Goal: Use online tool/utility: Utilize a website feature to perform a specific function

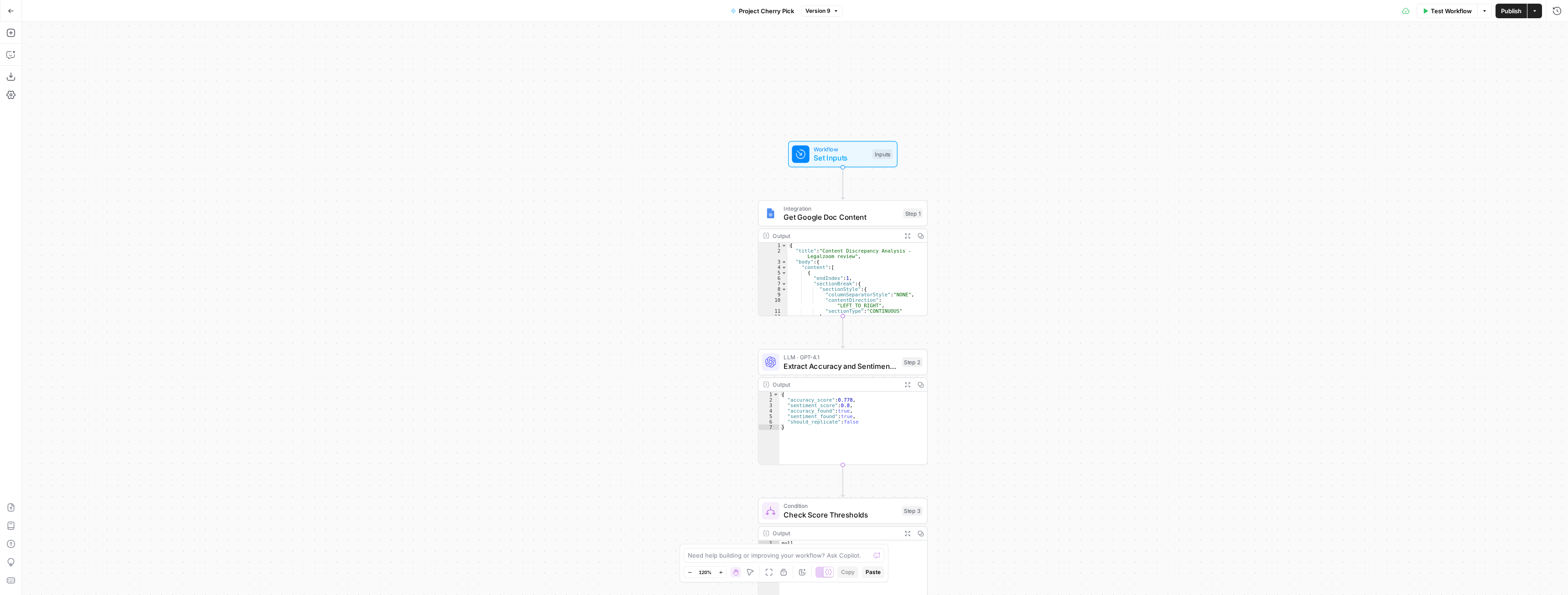
click at [1507, 9] on span "Publish" at bounding box center [1511, 11] width 20 height 9
click at [7, 14] on button "Go Back" at bounding box center [11, 11] width 17 height 17
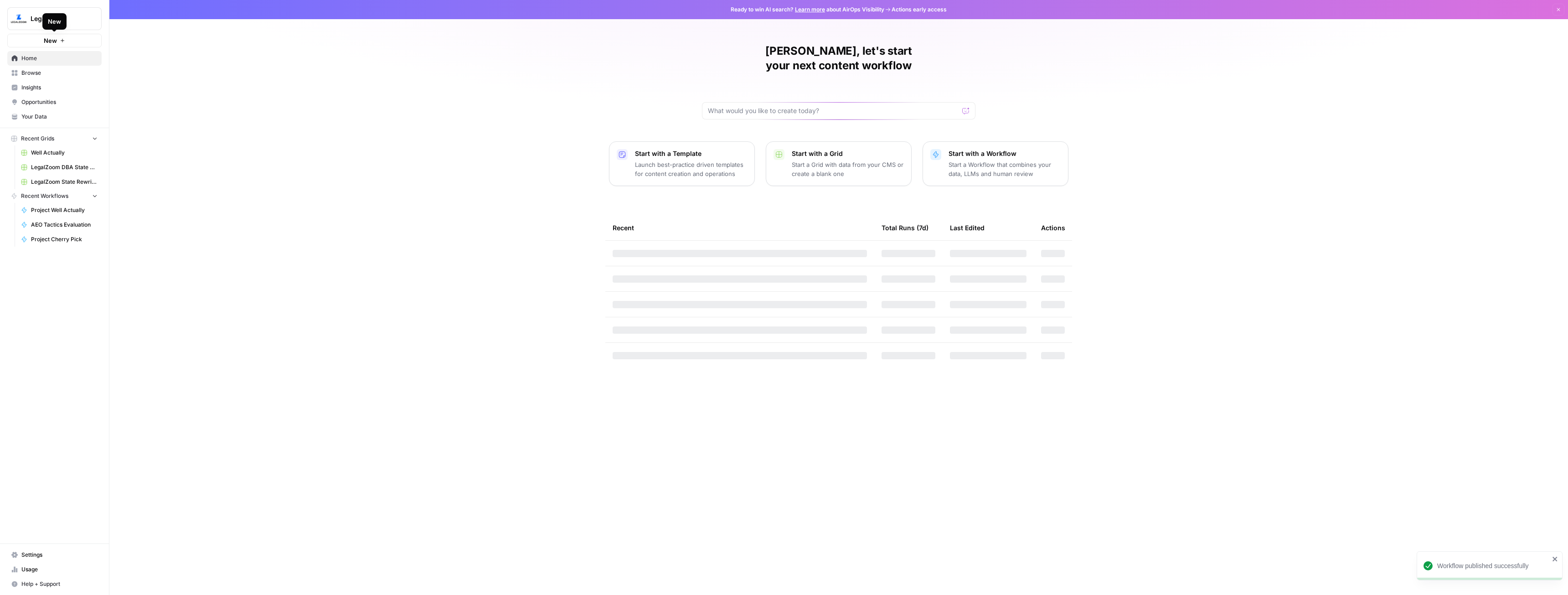
click at [42, 69] on span "Browse" at bounding box center [59, 72] width 76 height 8
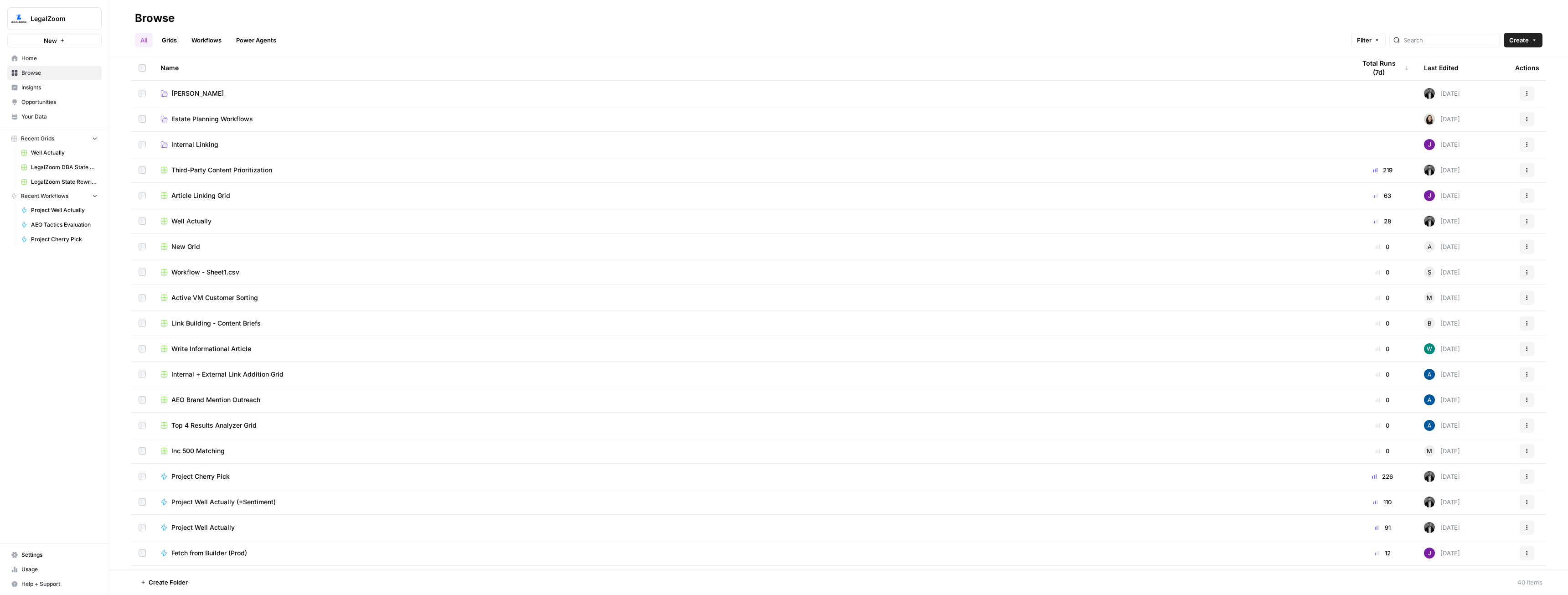
click at [316, 505] on div "Project Well Actually (+Sentiment)" at bounding box center [751, 502] width 1181 height 9
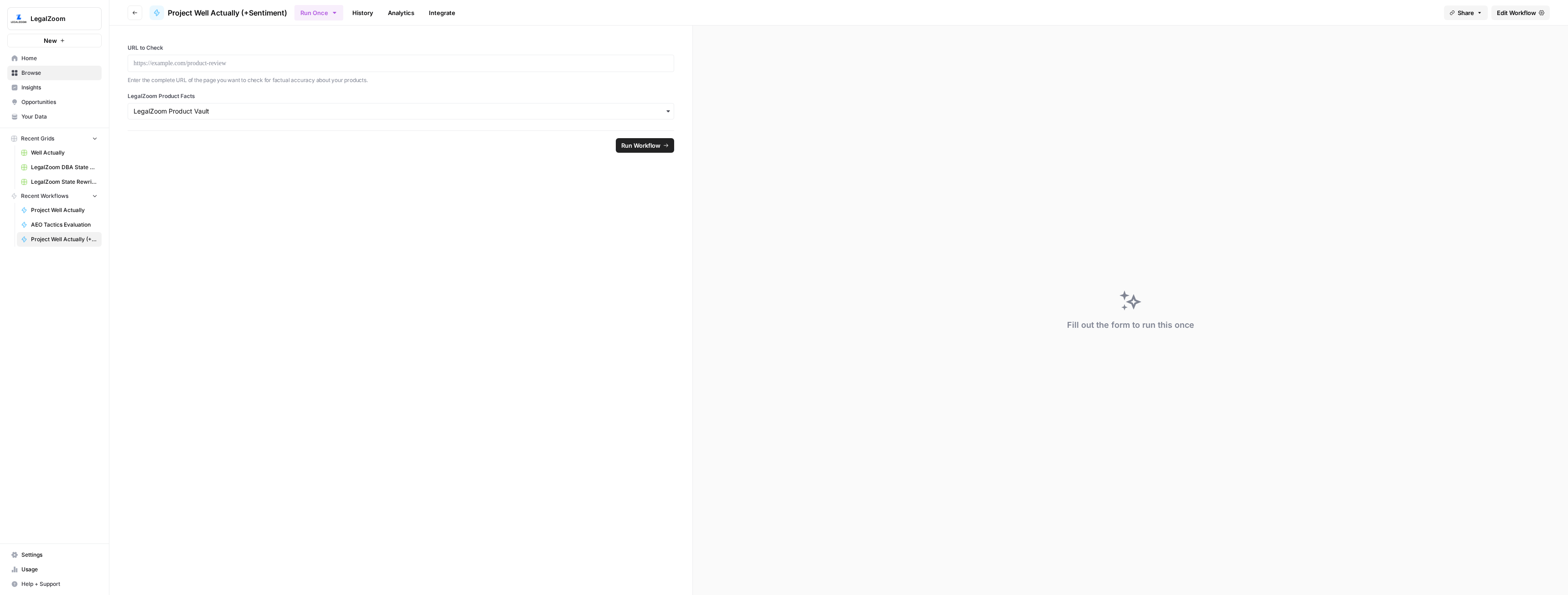
click at [1513, 13] on span "Edit Workflow" at bounding box center [1517, 12] width 39 height 9
click at [1461, 17] on span "Share" at bounding box center [1466, 12] width 17 height 9
click at [1457, 58] on button "Copy" at bounding box center [1472, 57] width 30 height 9
click at [283, 66] on p at bounding box center [401, 63] width 535 height 9
click at [638, 148] on span "Run Workflow" at bounding box center [641, 145] width 39 height 9
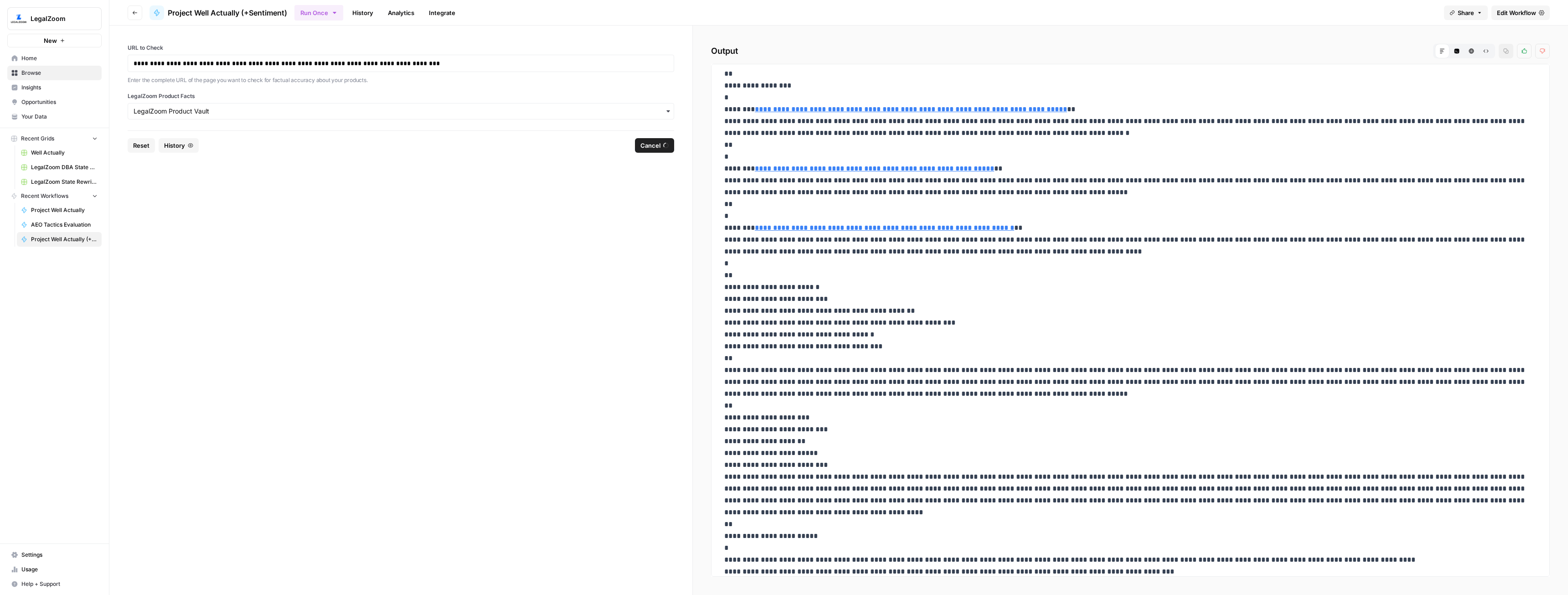
scroll to position [169, 0]
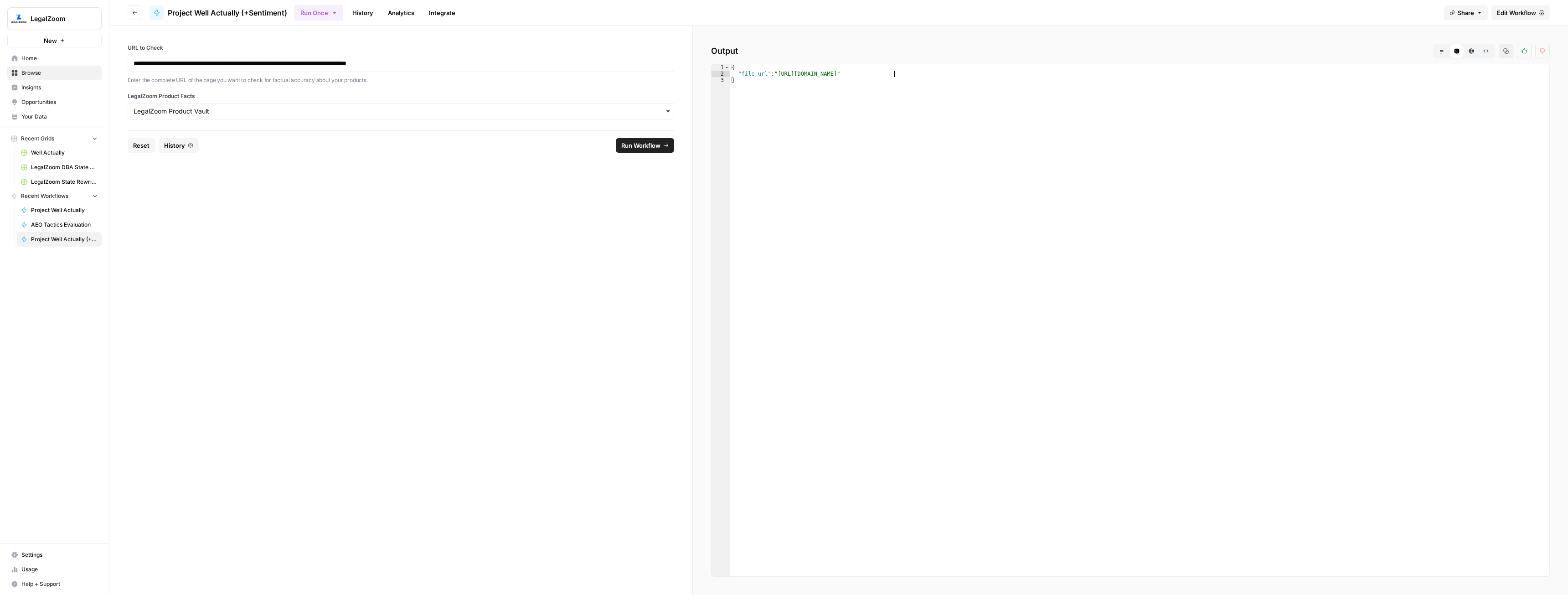
click at [895, 74] on div "{ "file_url" : "[URL][DOMAIN_NAME]" }" at bounding box center [1139, 327] width 819 height 525
drag, startPoint x: 1045, startPoint y: 75, endPoint x: 776, endPoint y: 72, distance: 269.0
click at [776, 72] on div "{ "file_url" : "[URL][DOMAIN_NAME]" }" at bounding box center [1139, 327] width 819 height 525
click at [1029, 79] on div "{ "file_url" : "[URL][DOMAIN_NAME]" }" at bounding box center [1139, 327] width 819 height 525
drag, startPoint x: 1029, startPoint y: 74, endPoint x: 776, endPoint y: 71, distance: 253.0
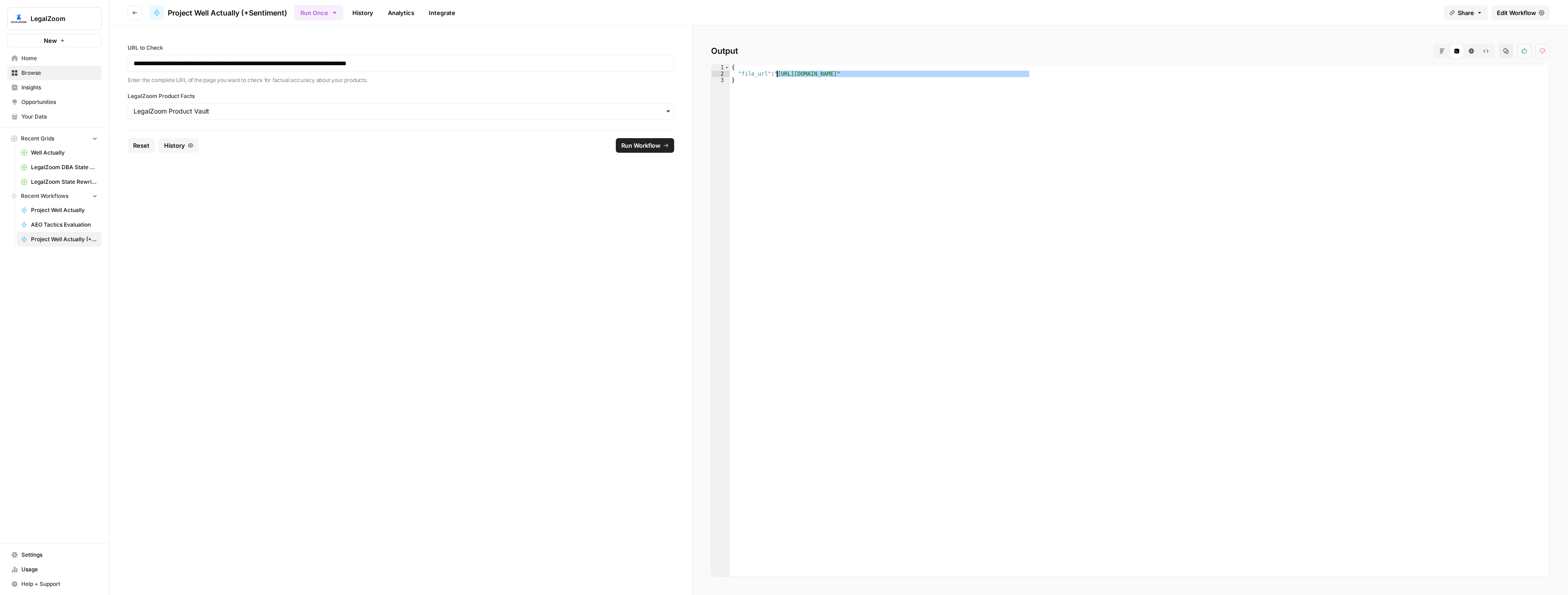
click at [776, 71] on div "{ "file_url" : "[URL][DOMAIN_NAME]" }" at bounding box center [1139, 327] width 819 height 525
type textarea "**********"
